Goal: Use online tool/utility: Utilize a website feature to perform a specific function

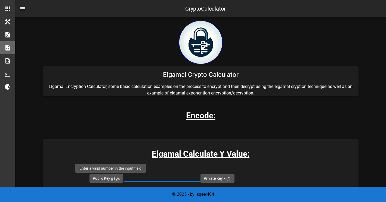
scroll to position [124, 0]
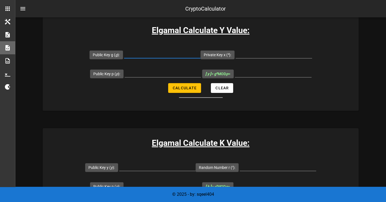
paste input "14912432766367177751"
type input "14912432766367177751"
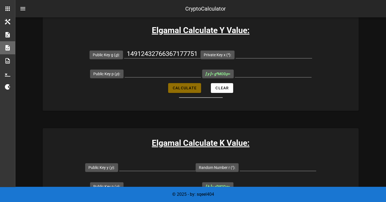
click at [187, 86] on span "Calculate" at bounding box center [184, 88] width 24 height 4
type input "All fields are required"
click at [174, 76] on input "Public Key p ( p ):" at bounding box center [163, 73] width 76 height 9
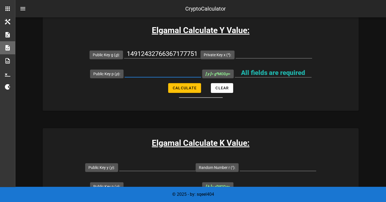
paste input "14912432766367177751"
type input "14912432766367177751"
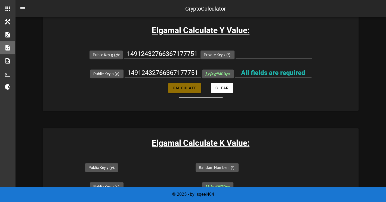
scroll to position [0, 0]
click at [192, 91] on button "Calculate" at bounding box center [184, 88] width 33 height 10
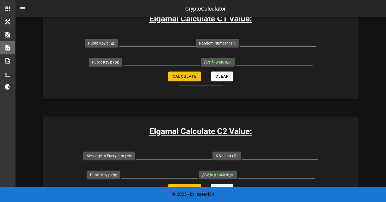
scroll to position [362, 0]
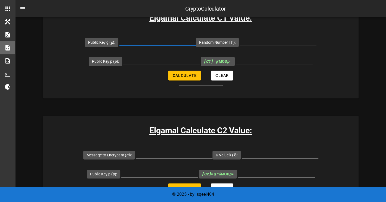
click at [164, 37] on input "Public Key g ( g ):" at bounding box center [157, 41] width 76 height 9
paste input "12279519522290406516"
type input "12279519522290406516"
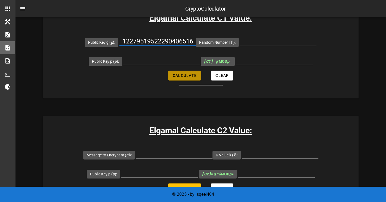
click at [181, 74] on span "Calculate" at bounding box center [184, 75] width 24 height 4
type input "All fields are required"
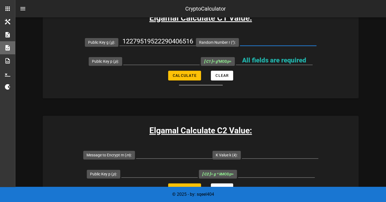
click at [262, 39] on input "Random Number r ( r ):" at bounding box center [278, 41] width 76 height 9
paste input "12279519522290406516"
type input "12279519522290406516"
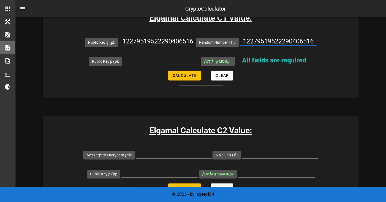
click at [180, 53] on div at bounding box center [161, 62] width 76 height 18
click at [170, 60] on input "Public Key p ( p ):" at bounding box center [161, 60] width 76 height 9
paste input "12279519522290406516"
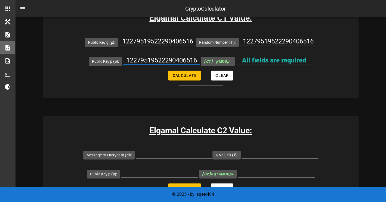
scroll to position [0, 2]
type input "12279519522290406516"
click at [181, 80] on button "Calculate" at bounding box center [184, 76] width 33 height 10
type input "0"
